Goal: Find specific page/section: Find specific page/section

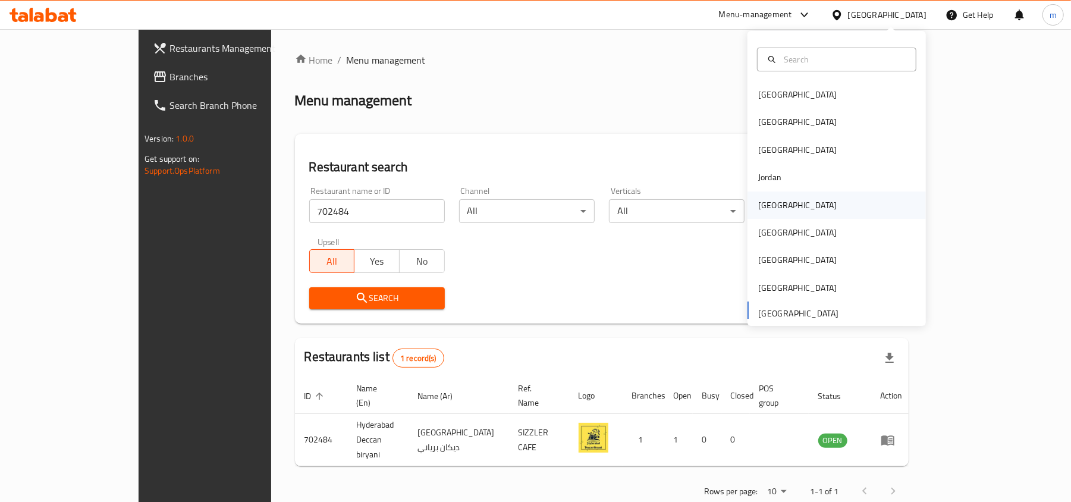
click at [768, 208] on div "[GEOGRAPHIC_DATA]" at bounding box center [797, 205] width 79 height 13
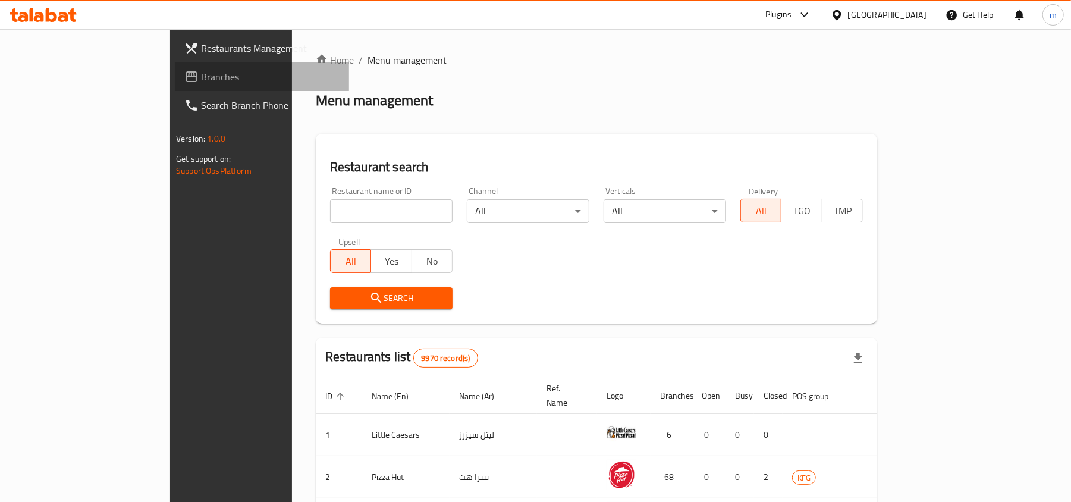
click at [201, 77] on span "Branches" at bounding box center [270, 77] width 139 height 14
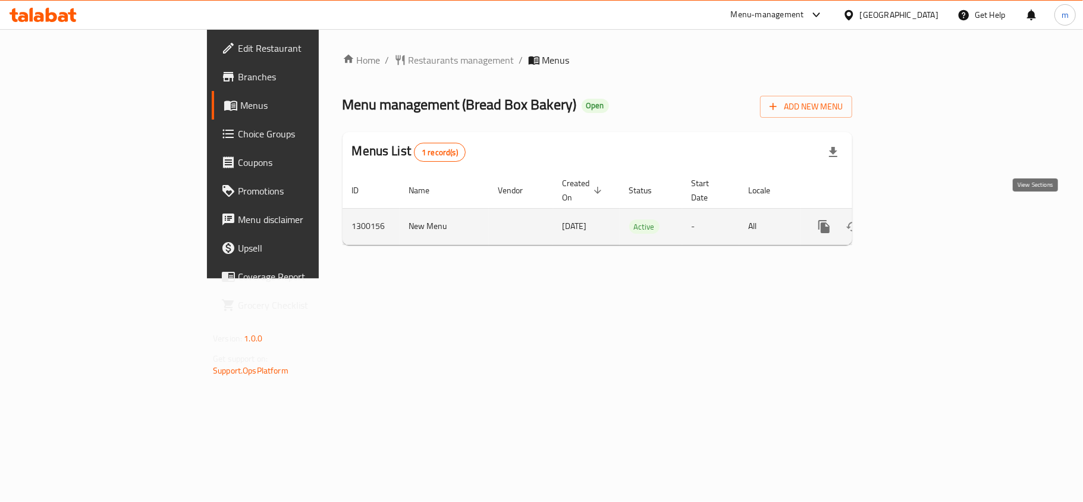
click at [917, 219] on icon "enhanced table" at bounding box center [910, 226] width 14 height 14
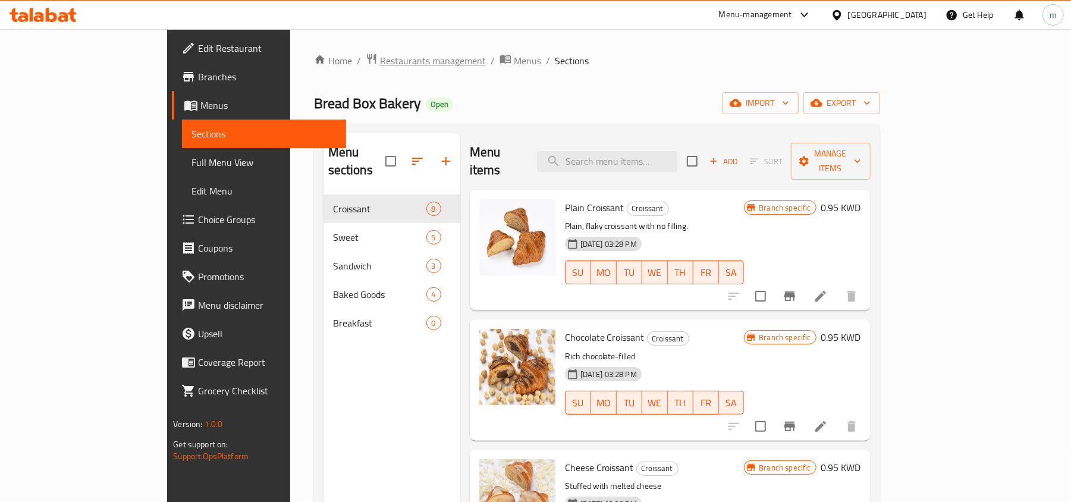
click at [380, 65] on span "Restaurants management" at bounding box center [433, 61] width 106 height 14
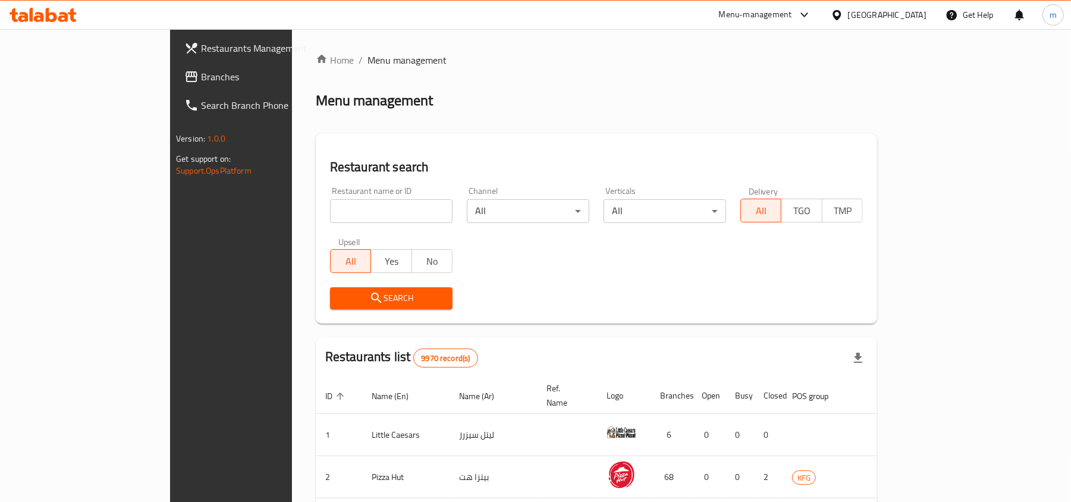
click at [330, 208] on input "search" at bounding box center [391, 211] width 123 height 24
paste input "701667"
type input "701667"
click at [354, 300] on span "Search" at bounding box center [391, 298] width 103 height 15
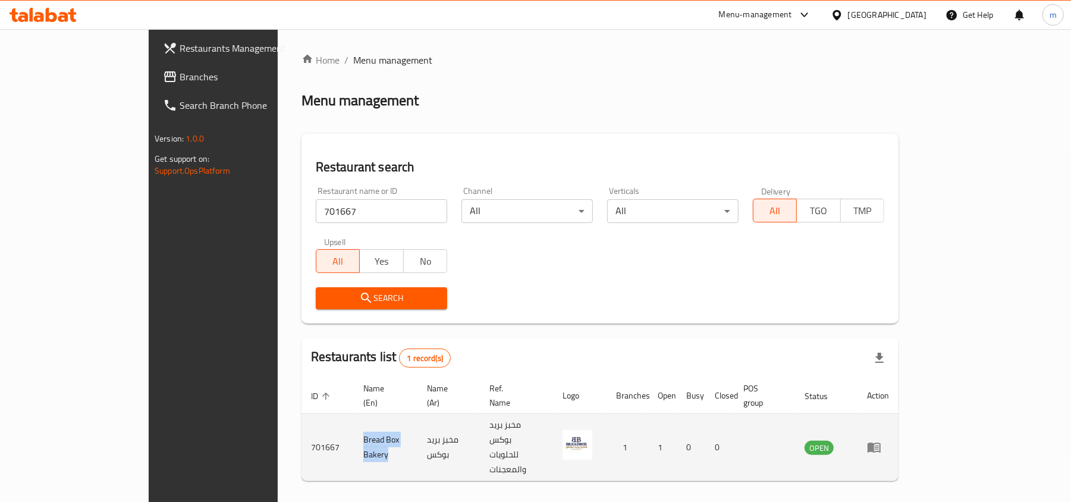
copy td "Bread Box Bakery"
drag, startPoint x: 264, startPoint y: 420, endPoint x: 331, endPoint y: 427, distance: 67.6
click at [354, 427] on td "Bread Box Bakery" at bounding box center [386, 447] width 64 height 67
